Goal: Register for event/course

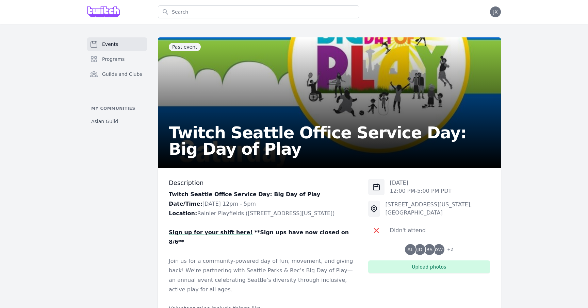
click at [123, 46] on link "Events" at bounding box center [117, 44] width 60 height 14
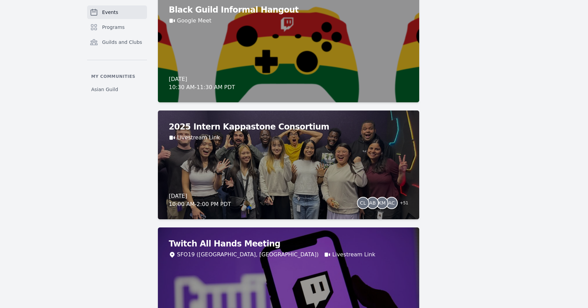
scroll to position [1105, 0]
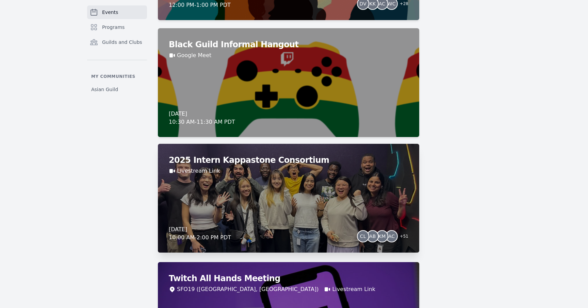
click at [385, 183] on div "2025 Intern Kappastone Consortium Livestream Link [DATE] 10:00 AM - 2:00 PM PDT…" at bounding box center [288, 198] width 261 height 109
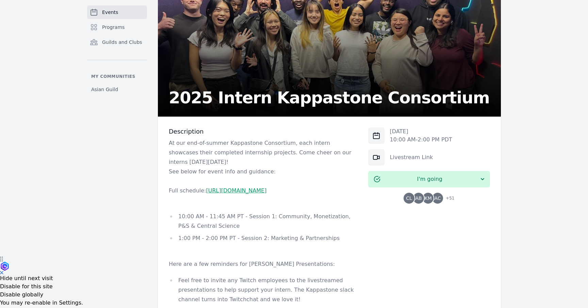
scroll to position [71, 0]
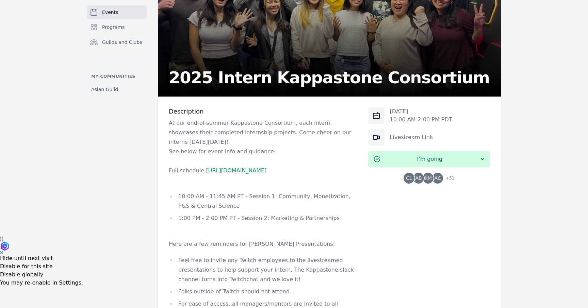
click at [267, 174] on link "[URL][DOMAIN_NAME]" at bounding box center [236, 170] width 61 height 6
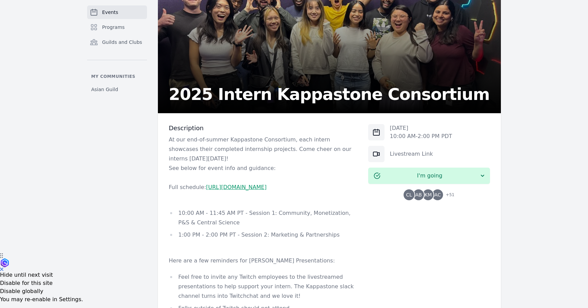
scroll to position [27, 0]
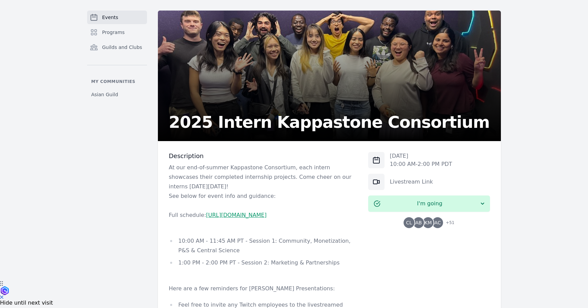
click at [113, 19] on span "Events" at bounding box center [110, 17] width 16 height 7
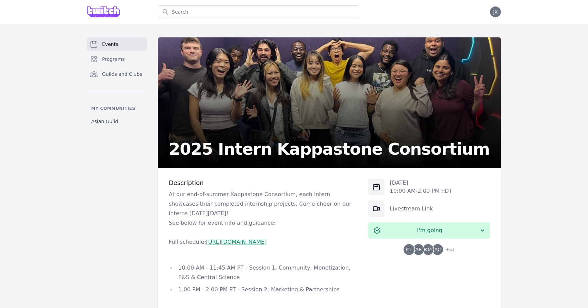
click at [123, 44] on link "Events" at bounding box center [117, 44] width 60 height 14
click at [396, 195] on p "10:00 AM - 2:00 PM PDT" at bounding box center [421, 191] width 62 height 8
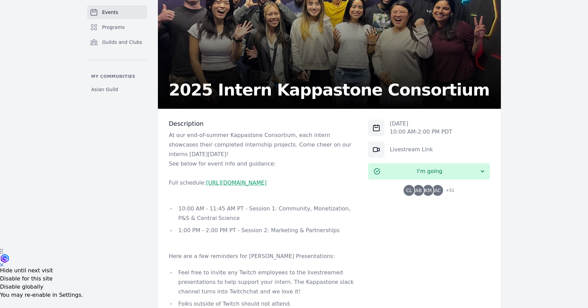
scroll to position [61, 0]
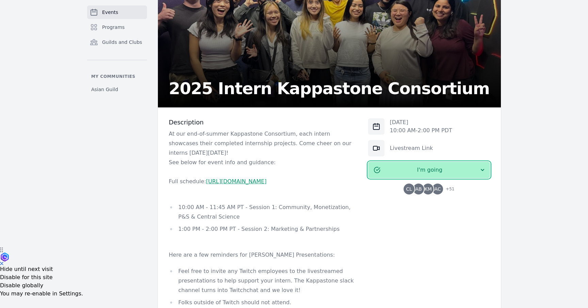
click at [482, 174] on button "I'm going" at bounding box center [429, 170] width 122 height 16
click at [492, 147] on div "Description At our end-of-summer Kappastone Consortium, each intern showcases t…" at bounding box center [329, 296] width 343 height 376
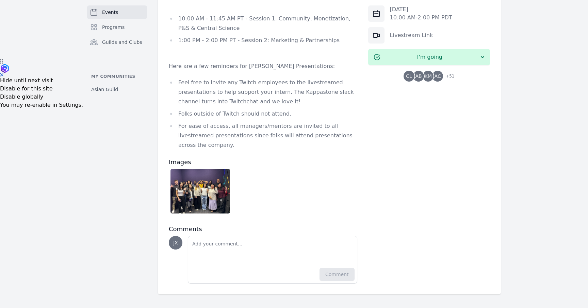
click at [486, 165] on div "Wed, Aug 27, 2025 10:00 AM - 2:00 PM PDT Livestream Link I'm going CL AB KM AC …" at bounding box center [429, 107] width 122 height 354
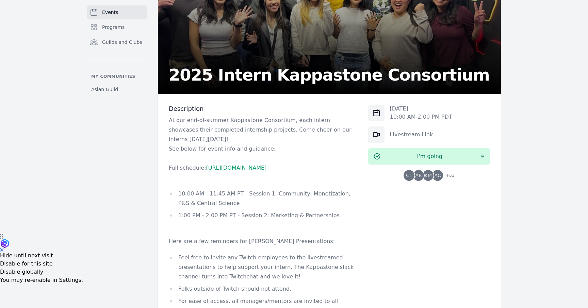
scroll to position [0, 0]
